Goal: Browse casually

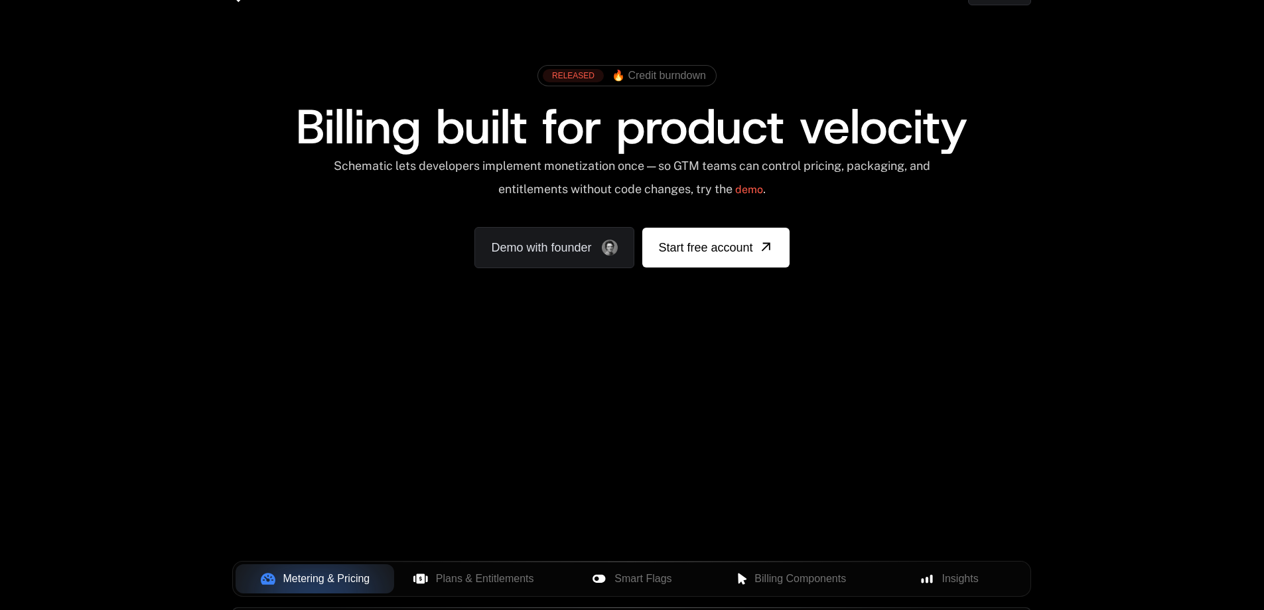
scroll to position [66, 0]
